Goal: Find specific page/section

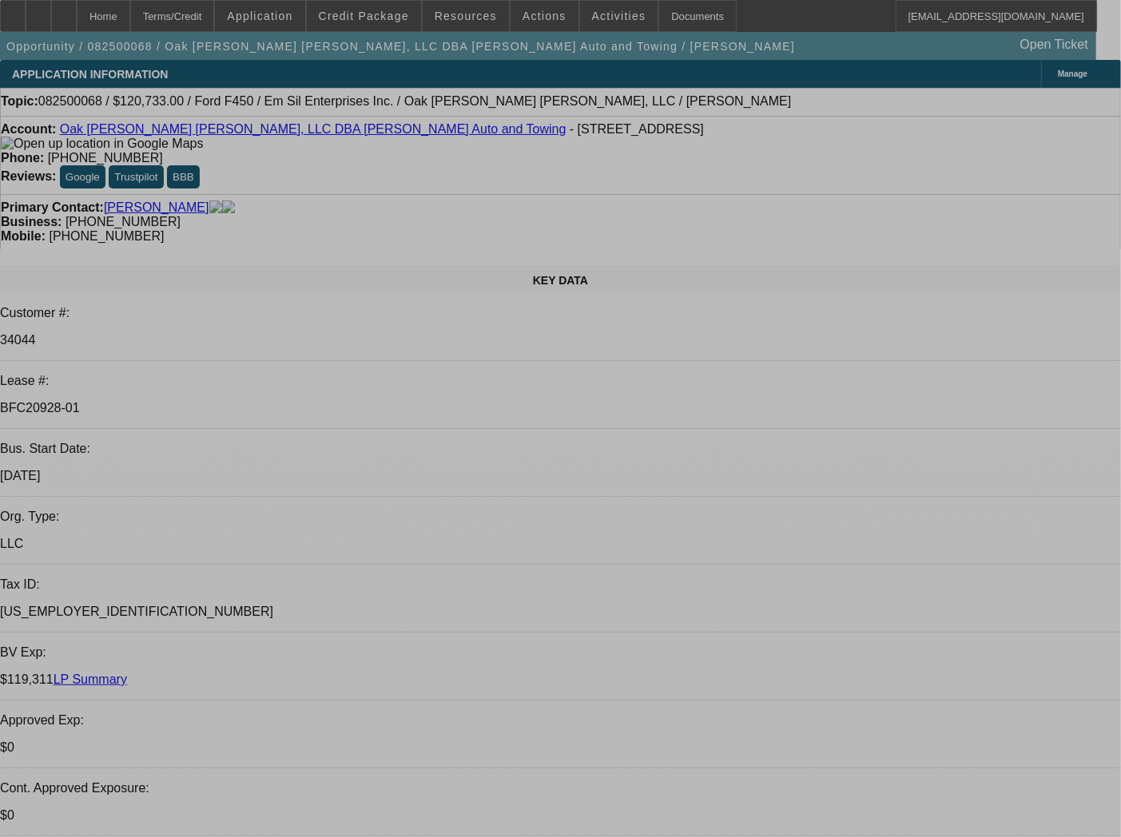
select select "0"
select select "2"
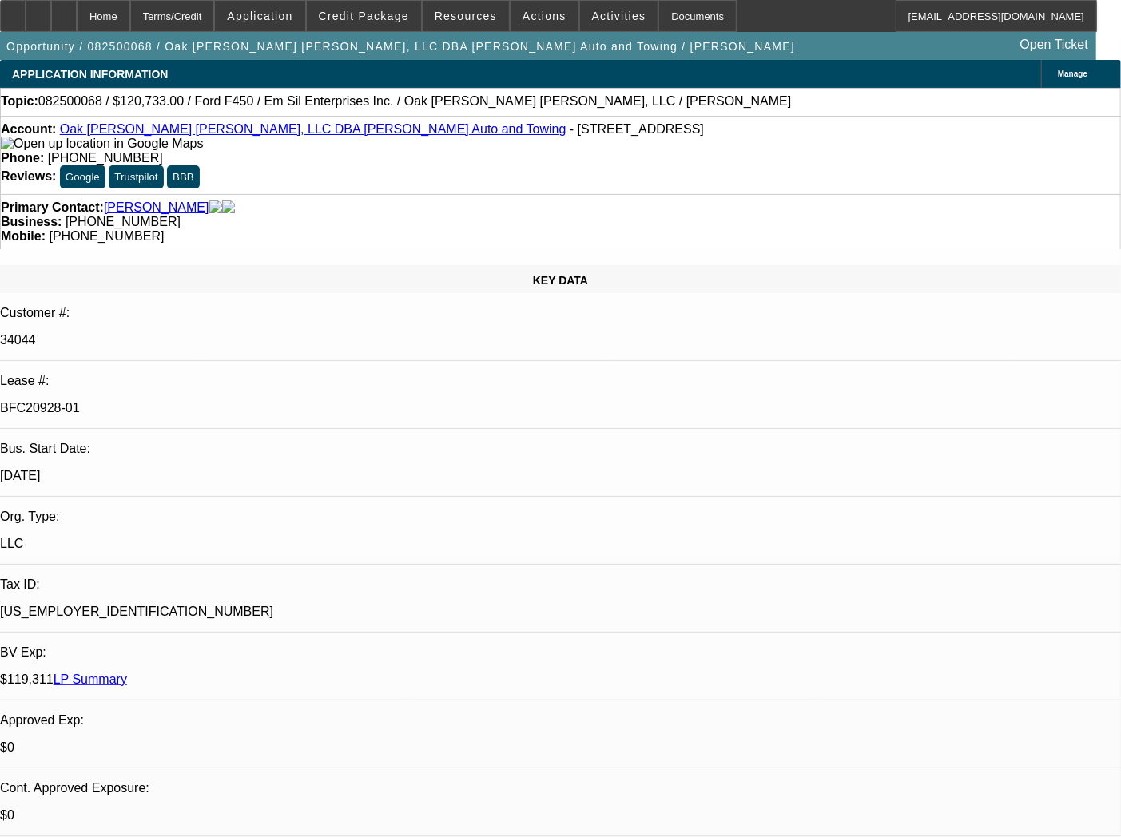
select select "0"
select select "2"
select select "0"
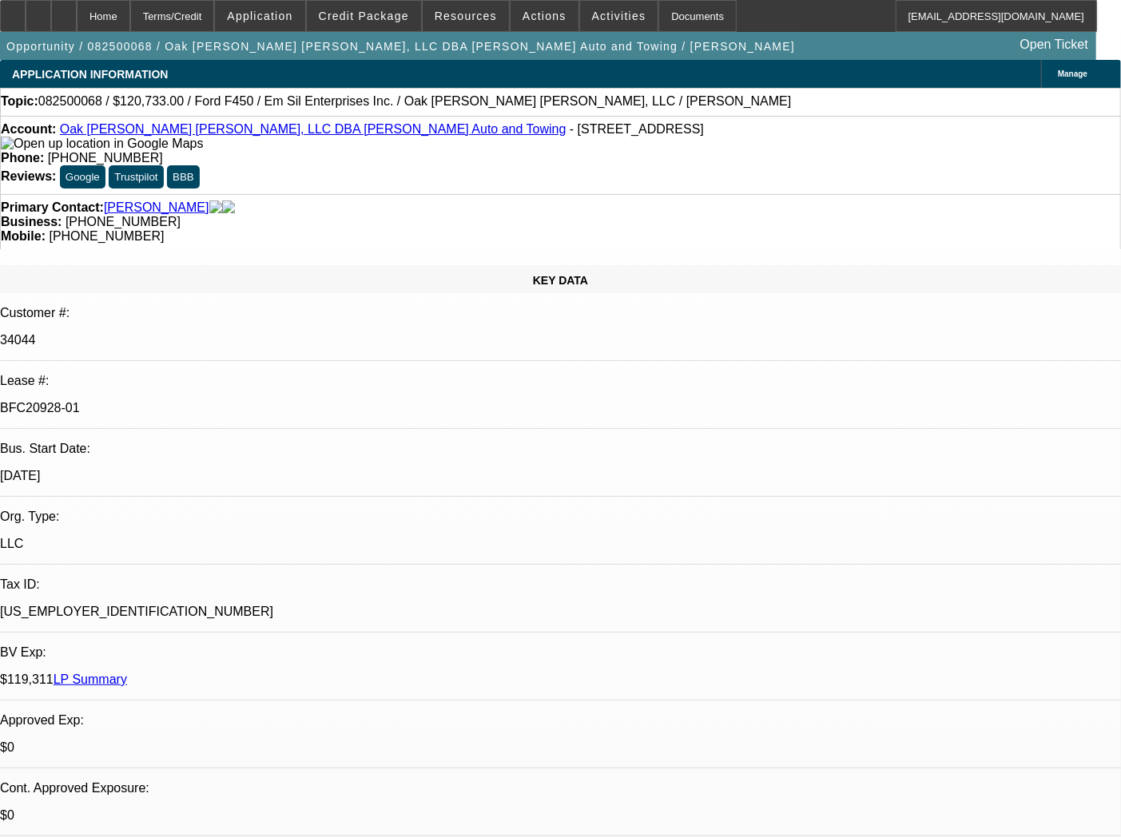
select select "0"
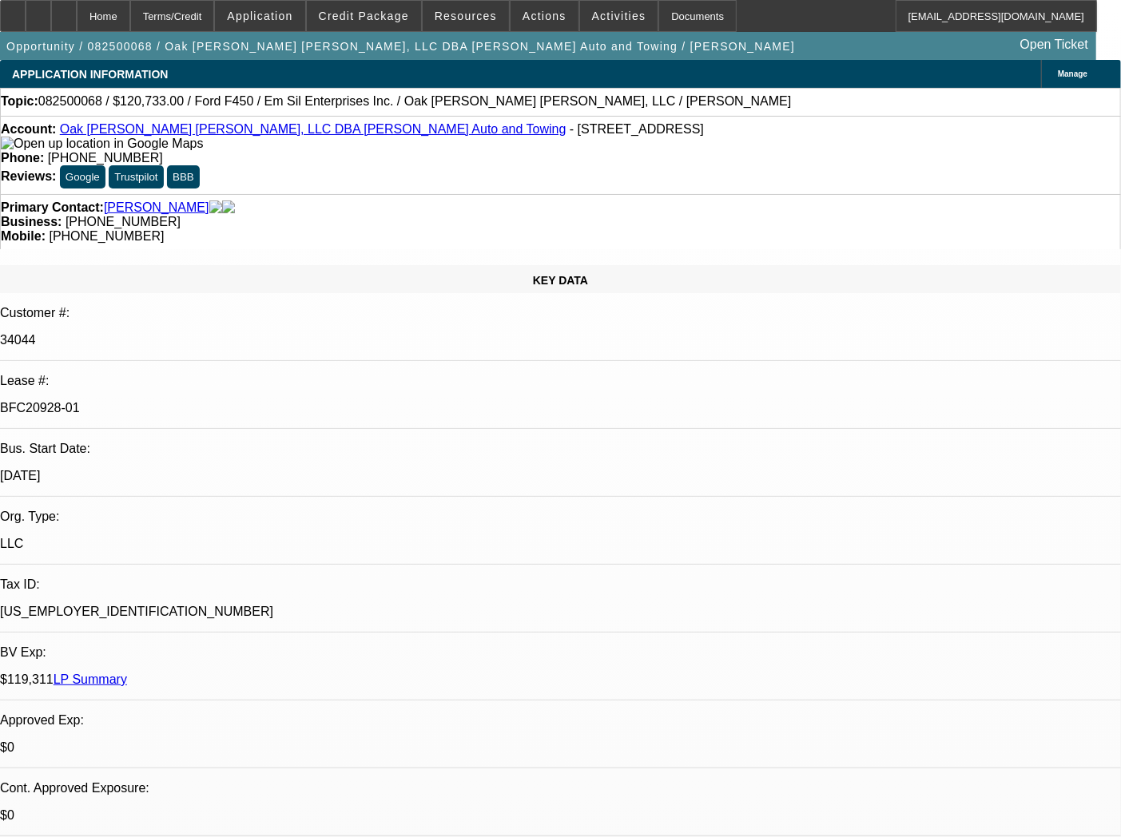
select select "1"
select select "2"
select select "6"
select select "1"
select select "2"
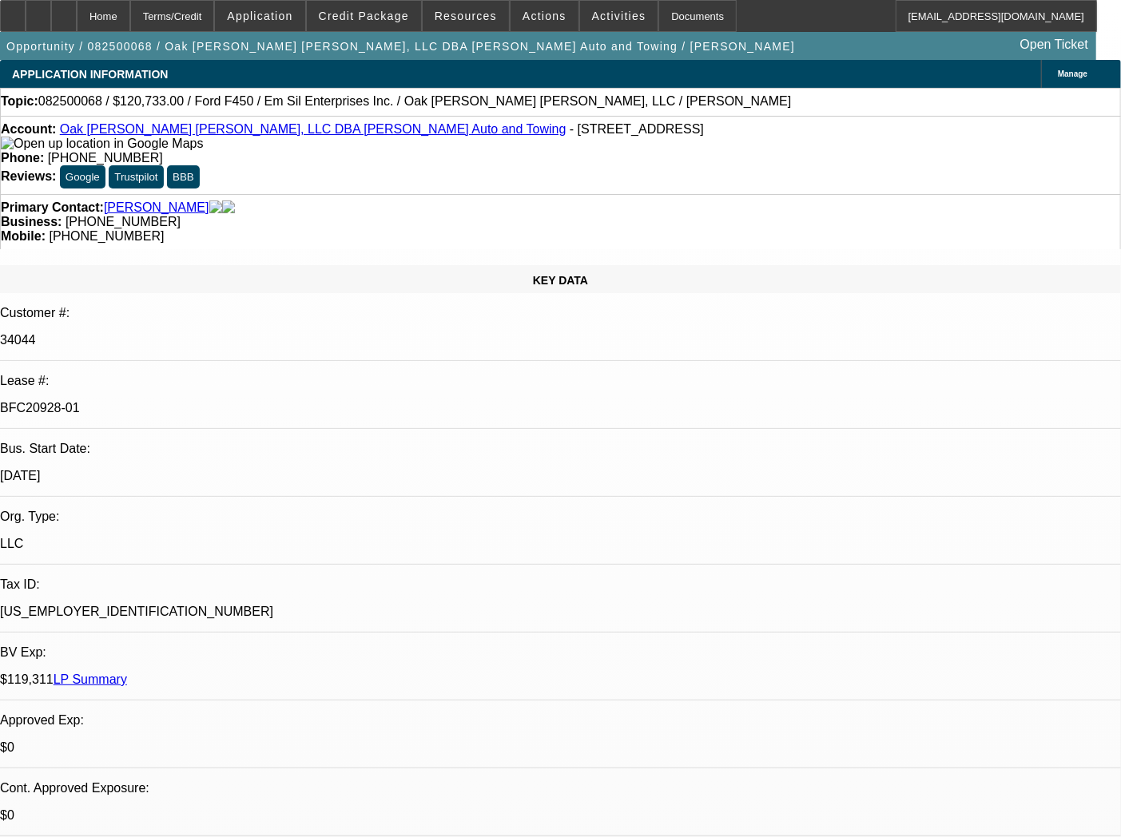
select select "6"
select select "1"
select select "2"
select select "6"
select select "1"
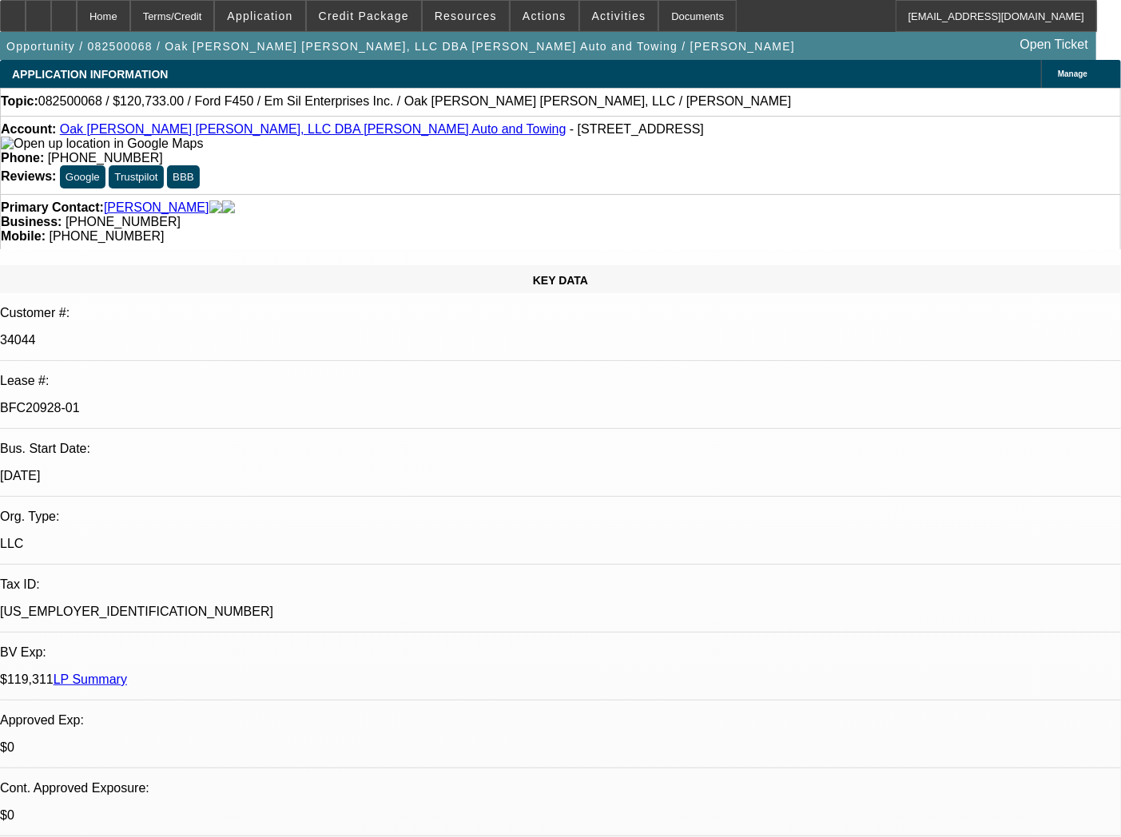
select select "2"
select select "6"
click at [661, 21] on div "Documents" at bounding box center [697, 16] width 78 height 32
